Goal: Check status

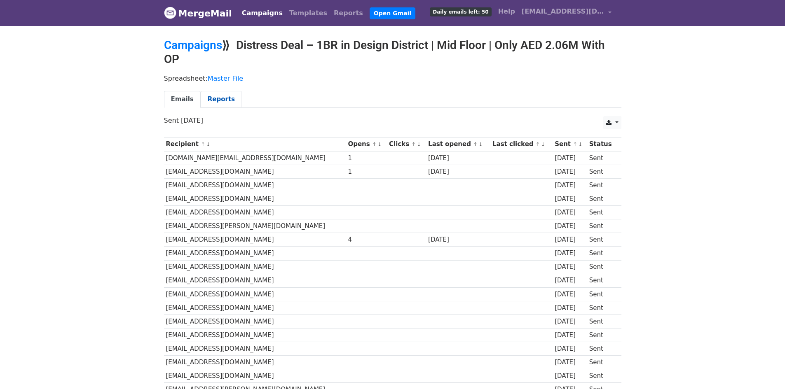
click at [215, 102] on link "Reports" at bounding box center [221, 99] width 41 height 17
click at [218, 98] on link "Reports" at bounding box center [221, 99] width 41 height 17
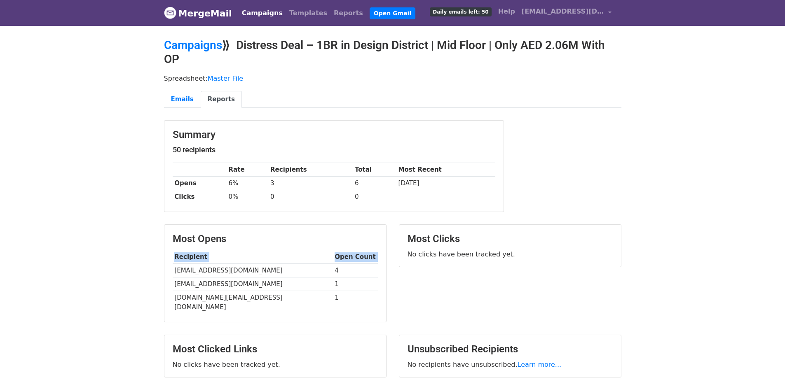
drag, startPoint x: 334, startPoint y: 310, endPoint x: 176, endPoint y: 270, distance: 162.9
click at [176, 270] on div "Most Opens Recipient Open Count [EMAIL_ADDRESS][DOMAIN_NAME] 4 [EMAIL_ADDRESS][…" at bounding box center [275, 273] width 222 height 97
copy table "Recipient Open Count"
